Goal: Find specific page/section: Find specific page/section

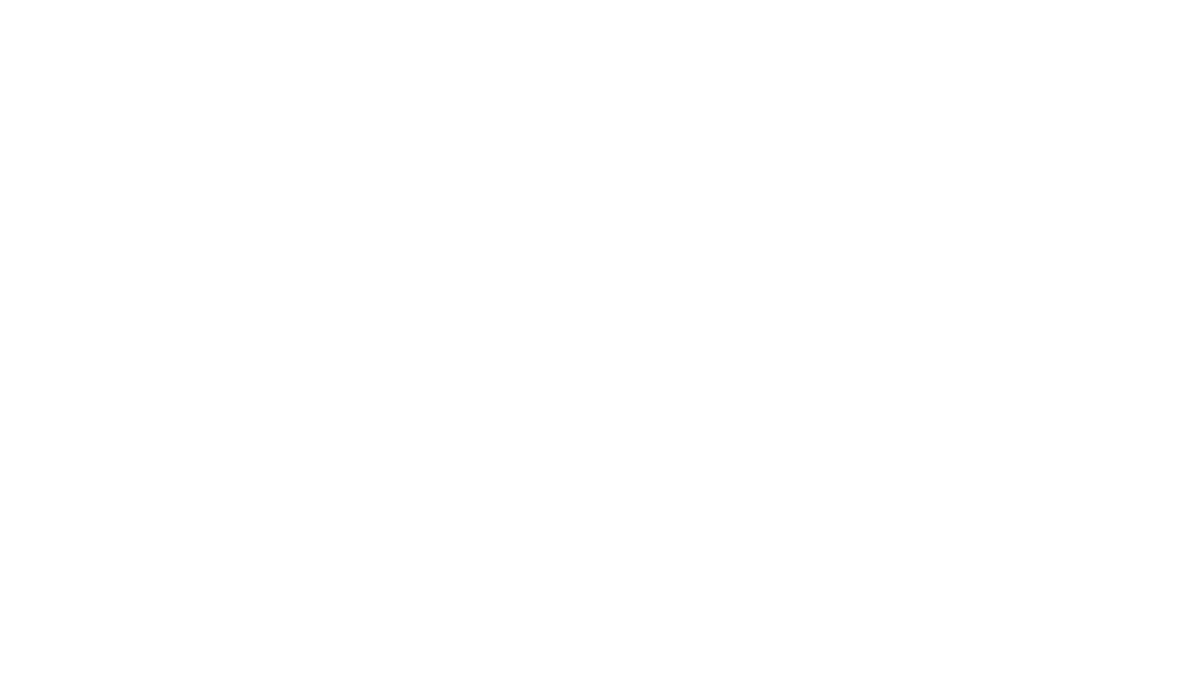
select select "Song"
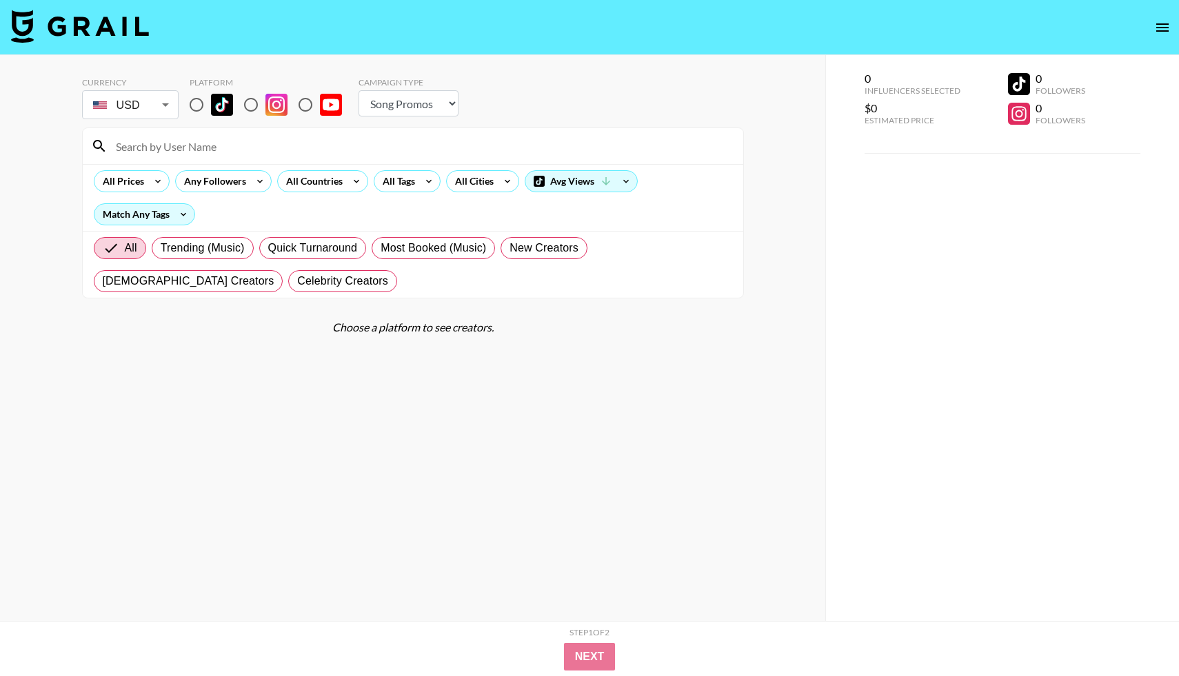
click at [191, 105] on input "radio" at bounding box center [196, 104] width 29 height 29
radio input "true"
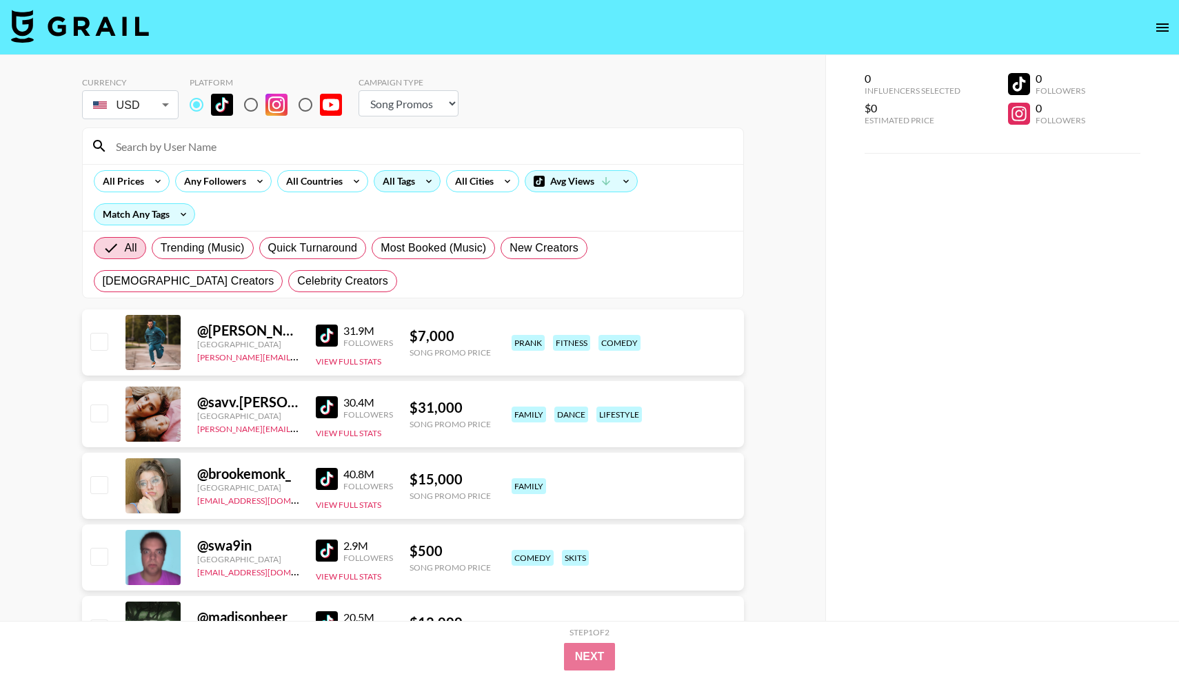
click at [404, 182] on div "All Tags" at bounding box center [395, 181] width 43 height 21
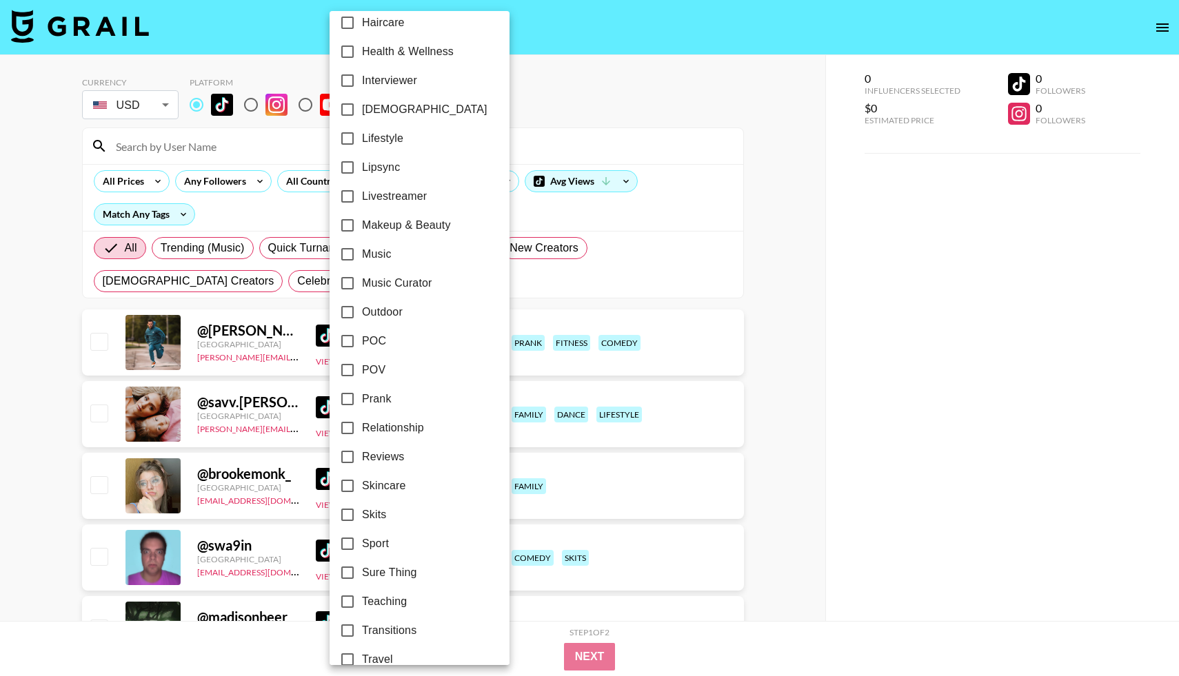
scroll to position [642, 0]
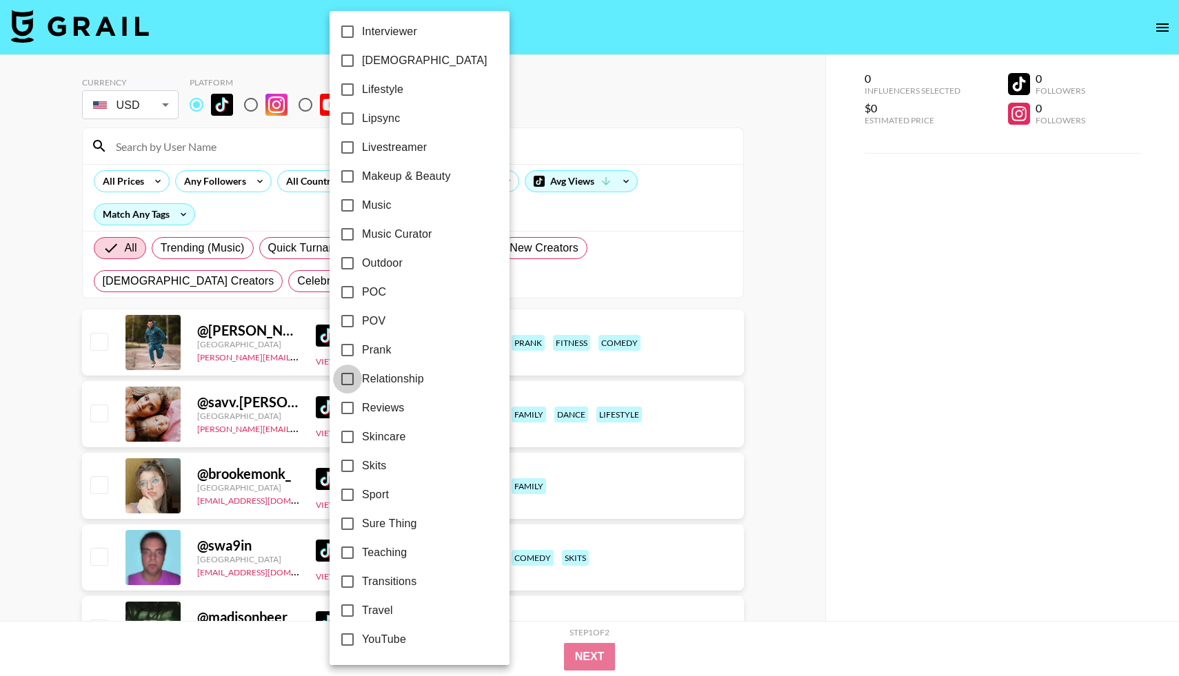
click at [347, 376] on input "Relationship" at bounding box center [347, 379] width 29 height 29
checkbox input "true"
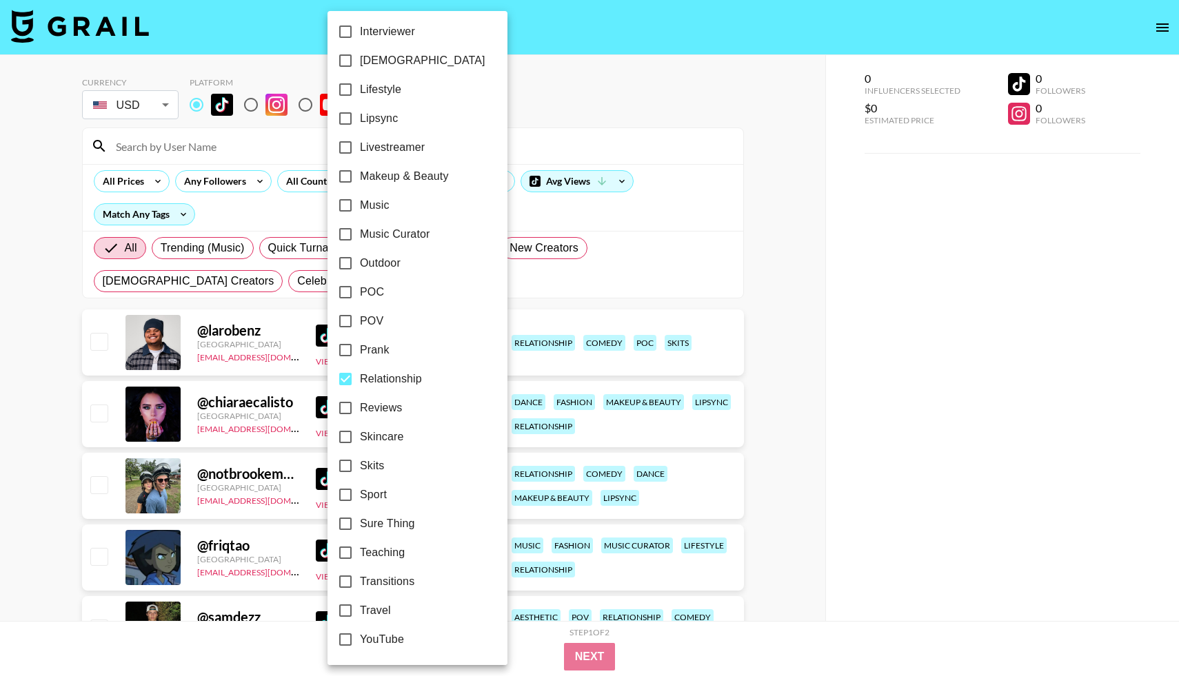
click at [126, 188] on div at bounding box center [589, 338] width 1179 height 676
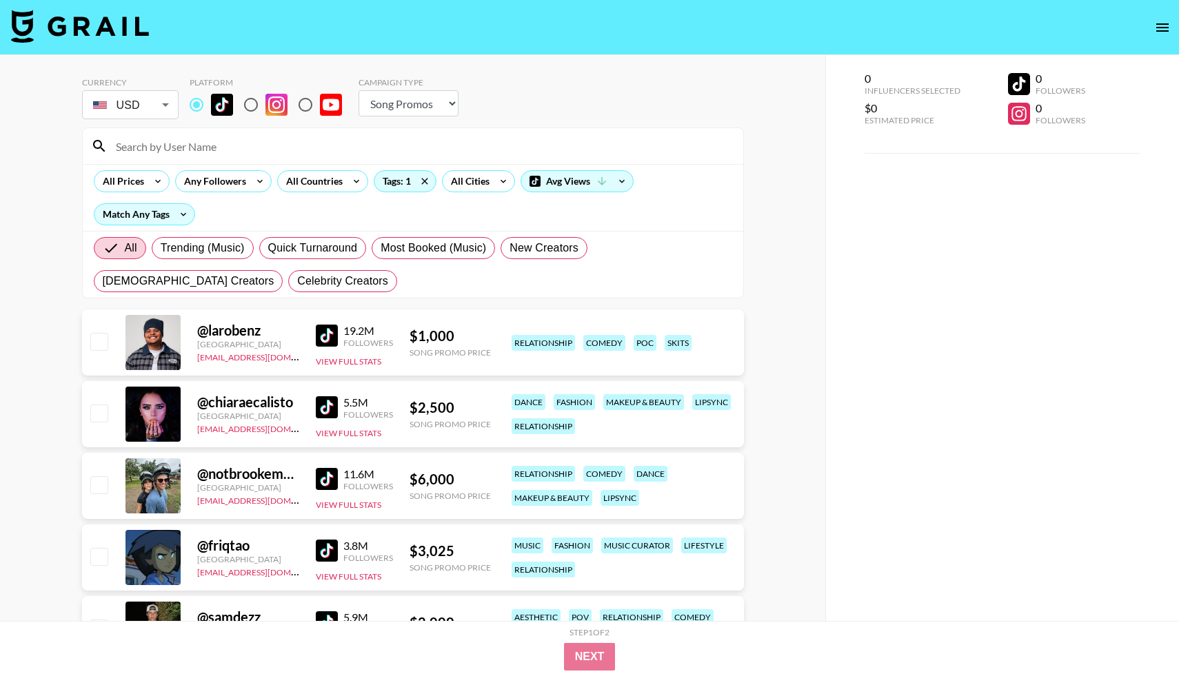
click at [140, 186] on div "24h Acting Aesthetic Alternative Animals / Pets Anime Art Astrology Body Positi…" at bounding box center [589, 338] width 1179 height 676
click at [155, 183] on icon at bounding box center [158, 181] width 22 height 21
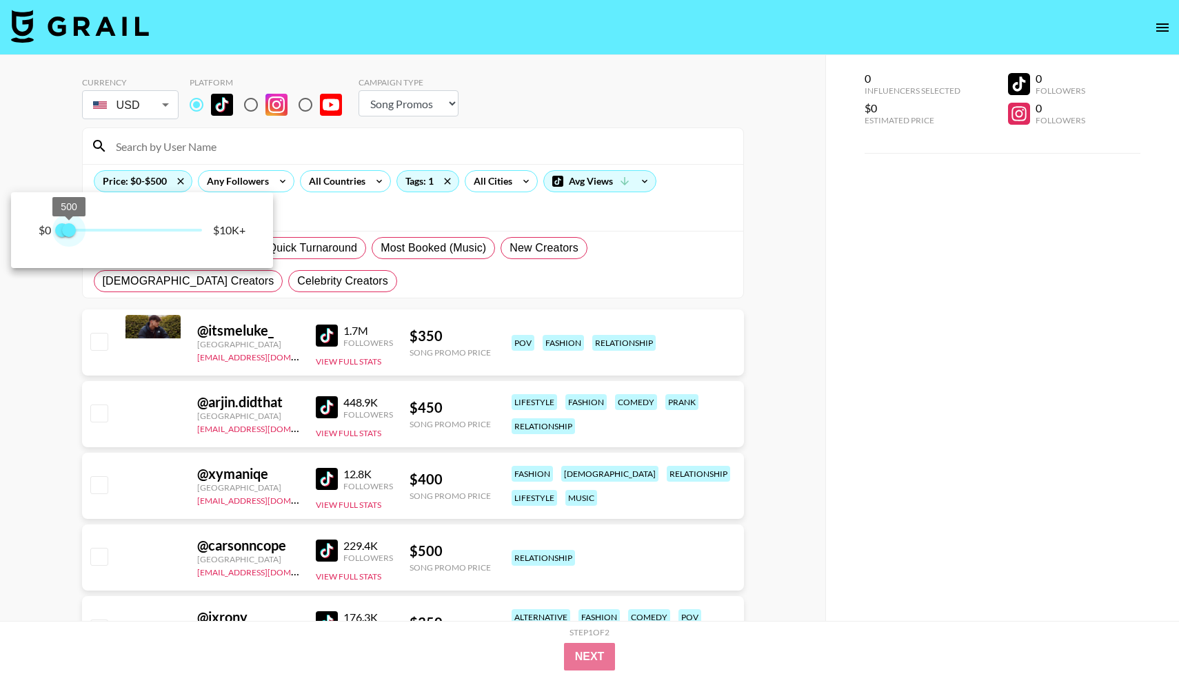
type input "250"
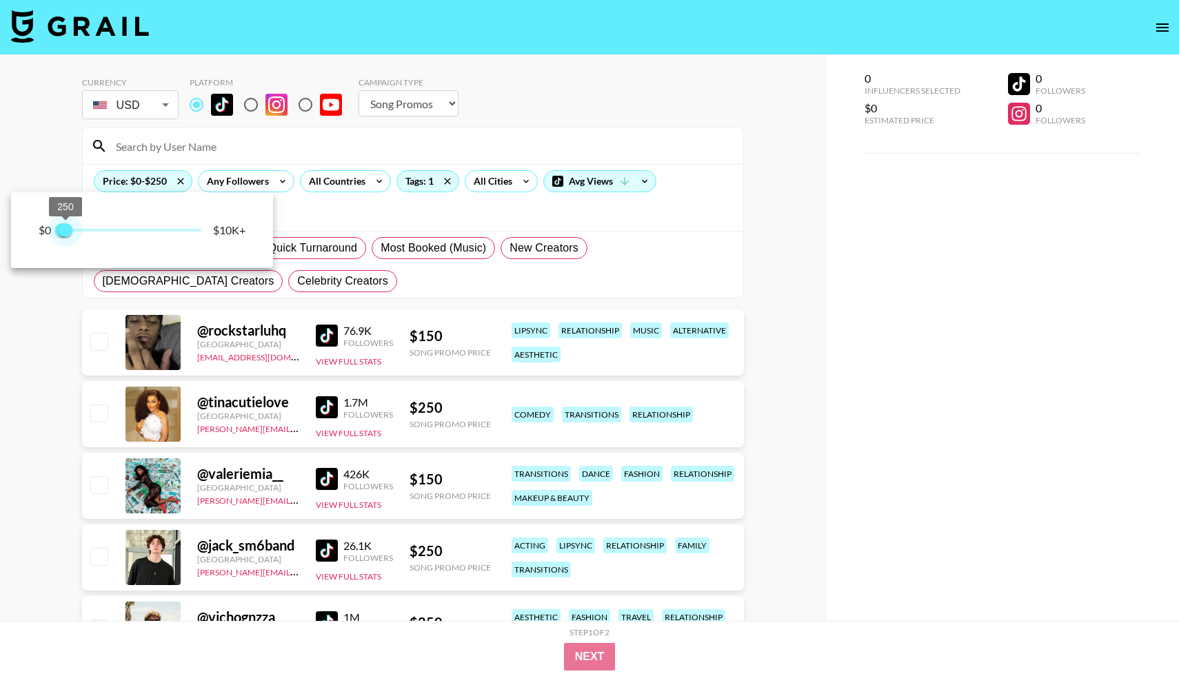
drag, startPoint x: 202, startPoint y: 232, endPoint x: 66, endPoint y: 222, distance: 136.1
click at [66, 223] on span "250" at bounding box center [66, 230] width 14 height 14
click at [44, 325] on div at bounding box center [589, 338] width 1179 height 676
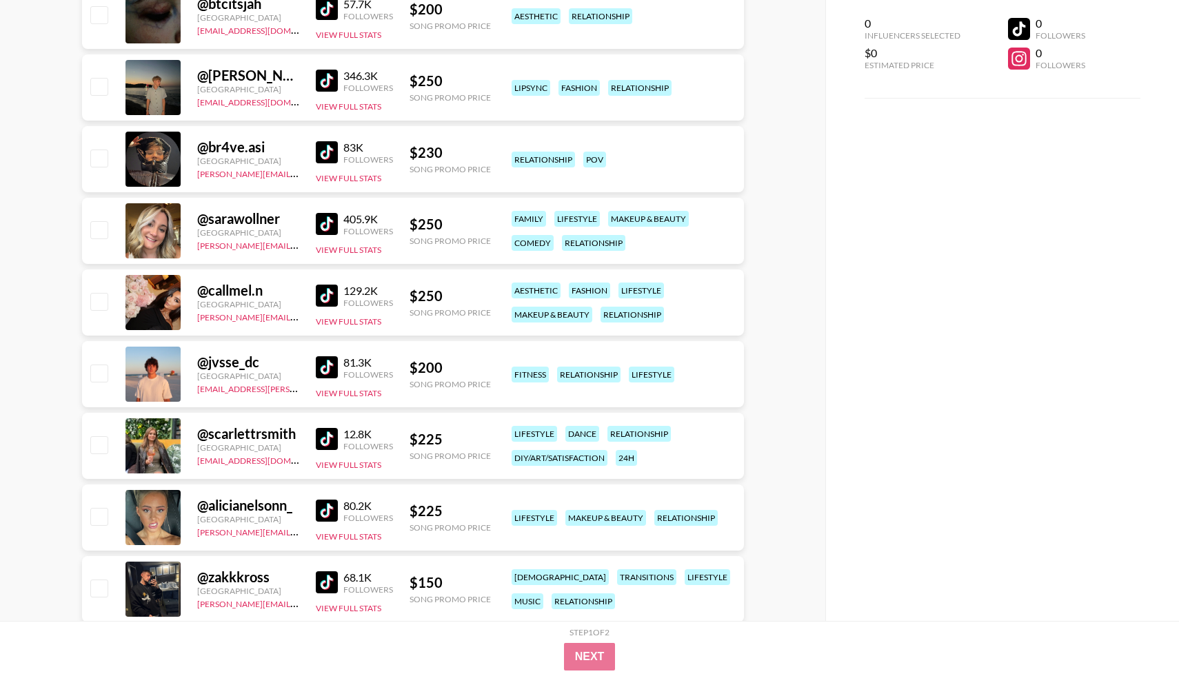
scroll to position [686, 0]
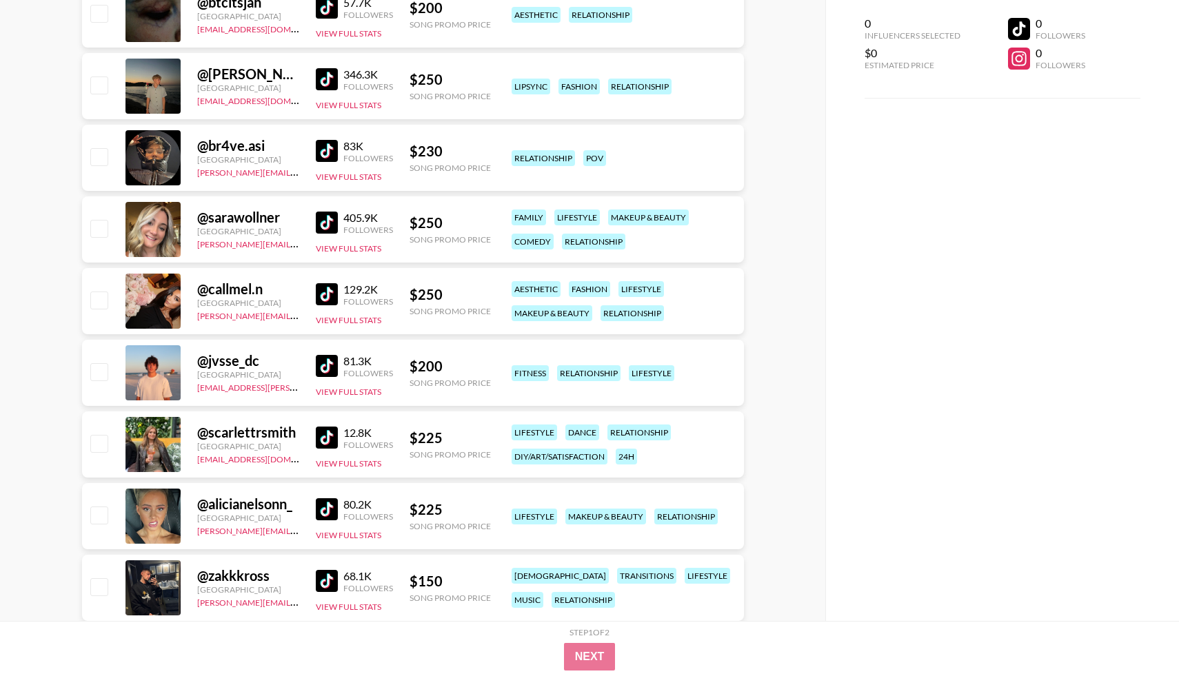
click at [323, 440] on img at bounding box center [327, 438] width 22 height 22
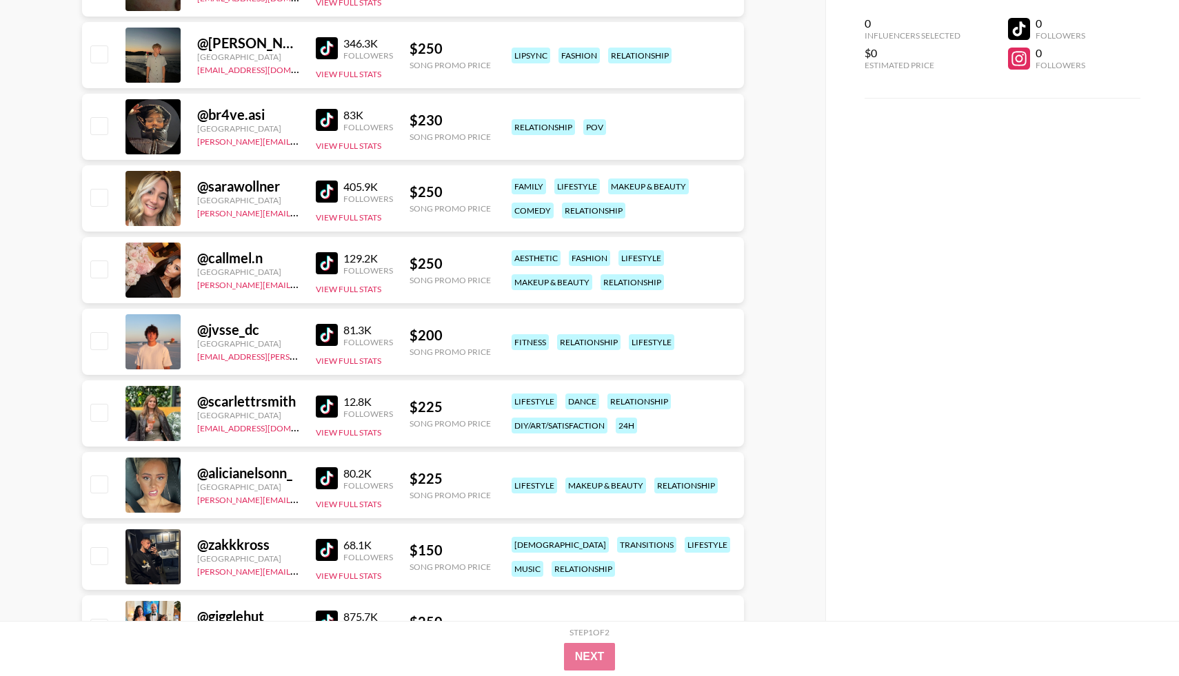
scroll to position [718, 0]
click at [321, 481] on img at bounding box center [327, 478] width 22 height 22
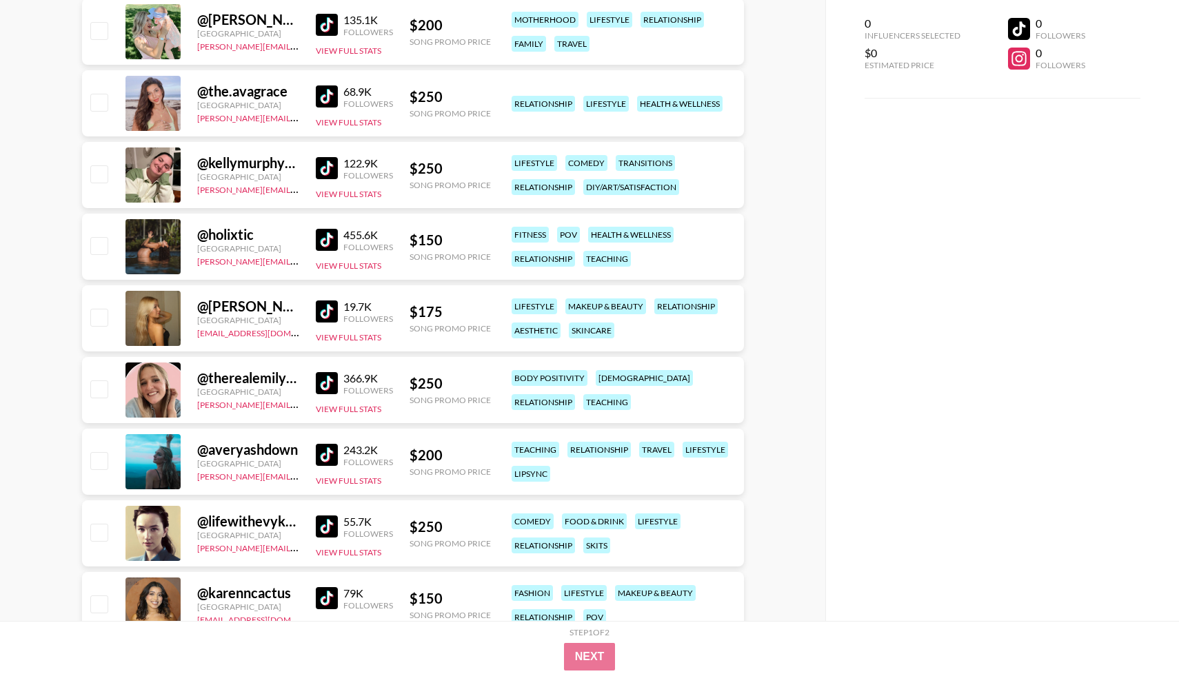
scroll to position [1534, 0]
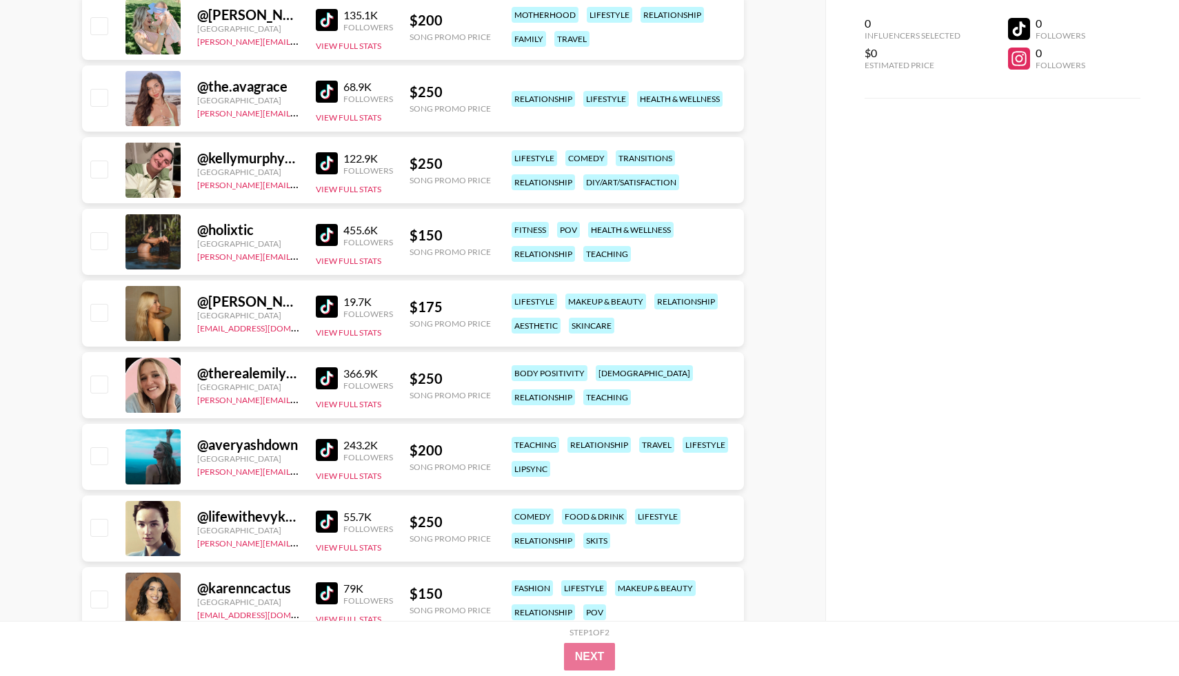
click at [320, 313] on img at bounding box center [327, 307] width 22 height 22
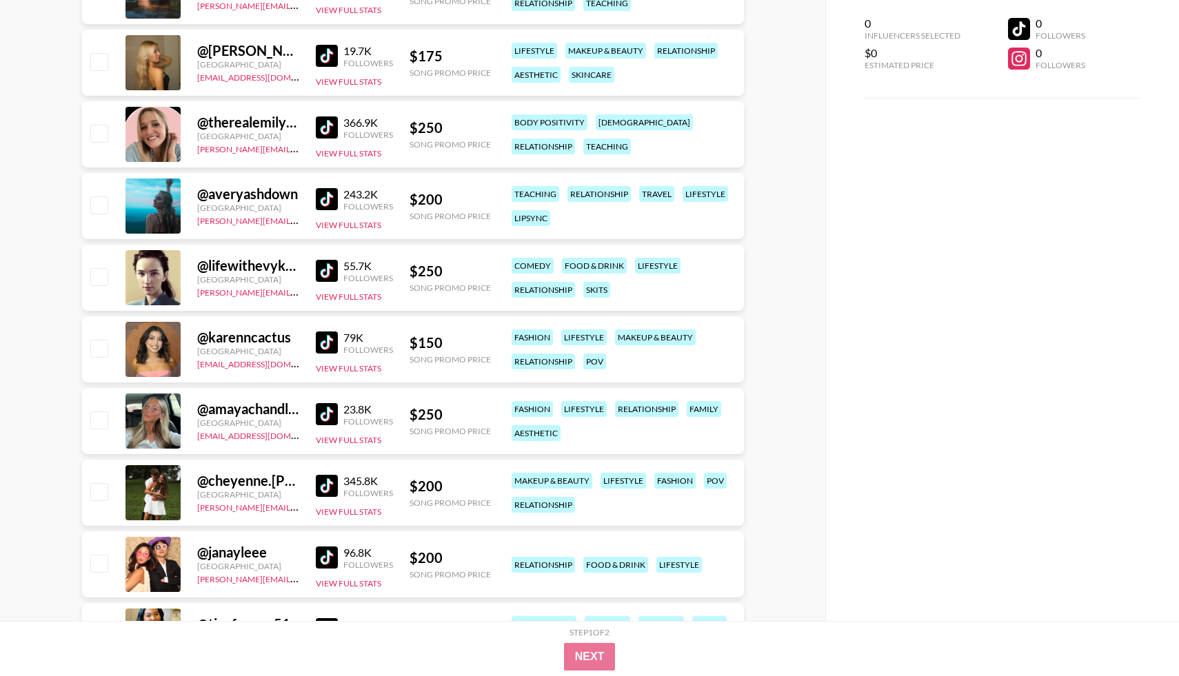
scroll to position [1821, 0]
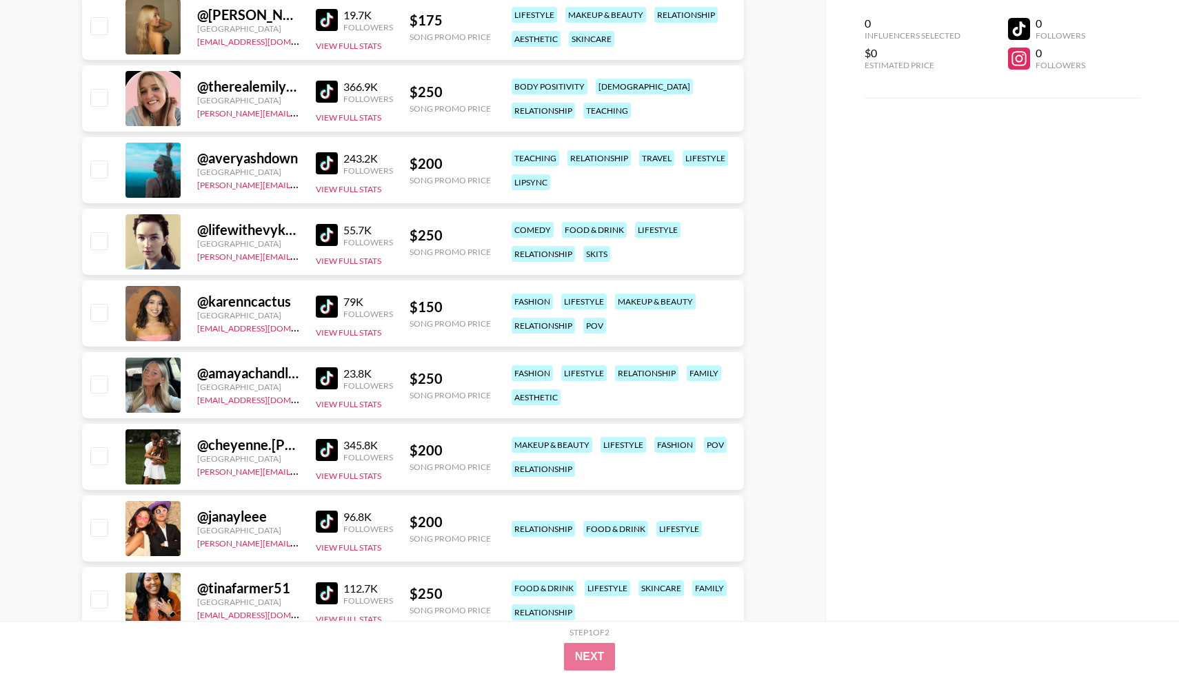
click at [329, 305] on img at bounding box center [327, 307] width 22 height 22
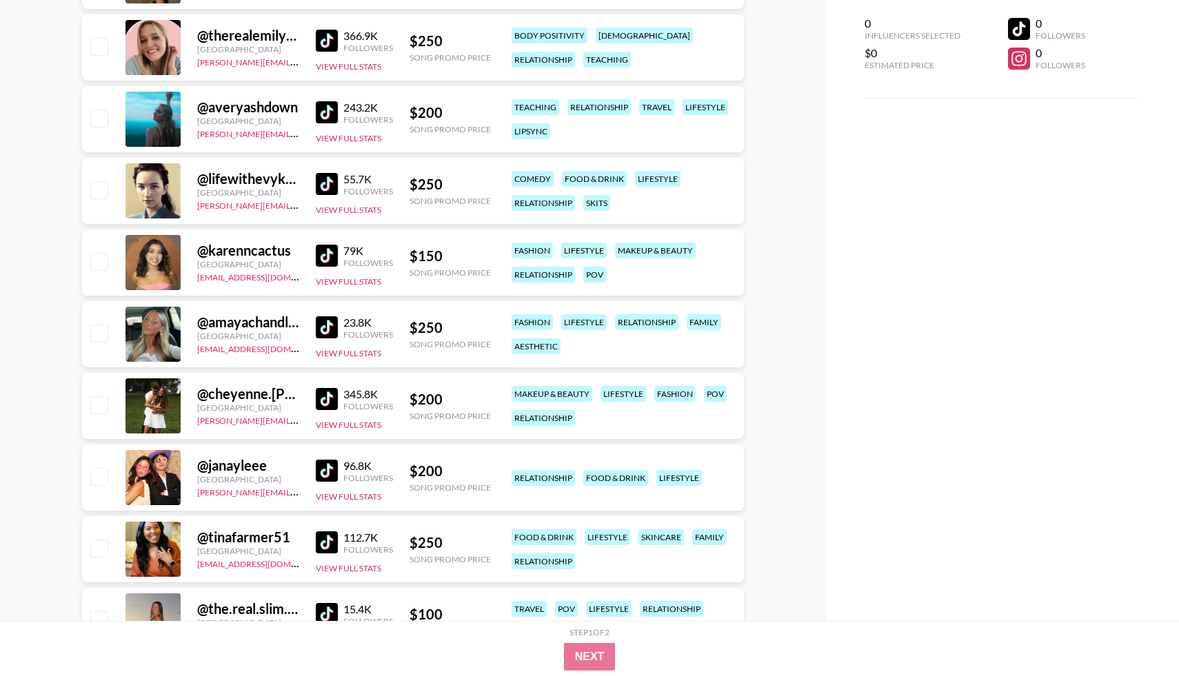
click at [322, 409] on img at bounding box center [327, 399] width 22 height 22
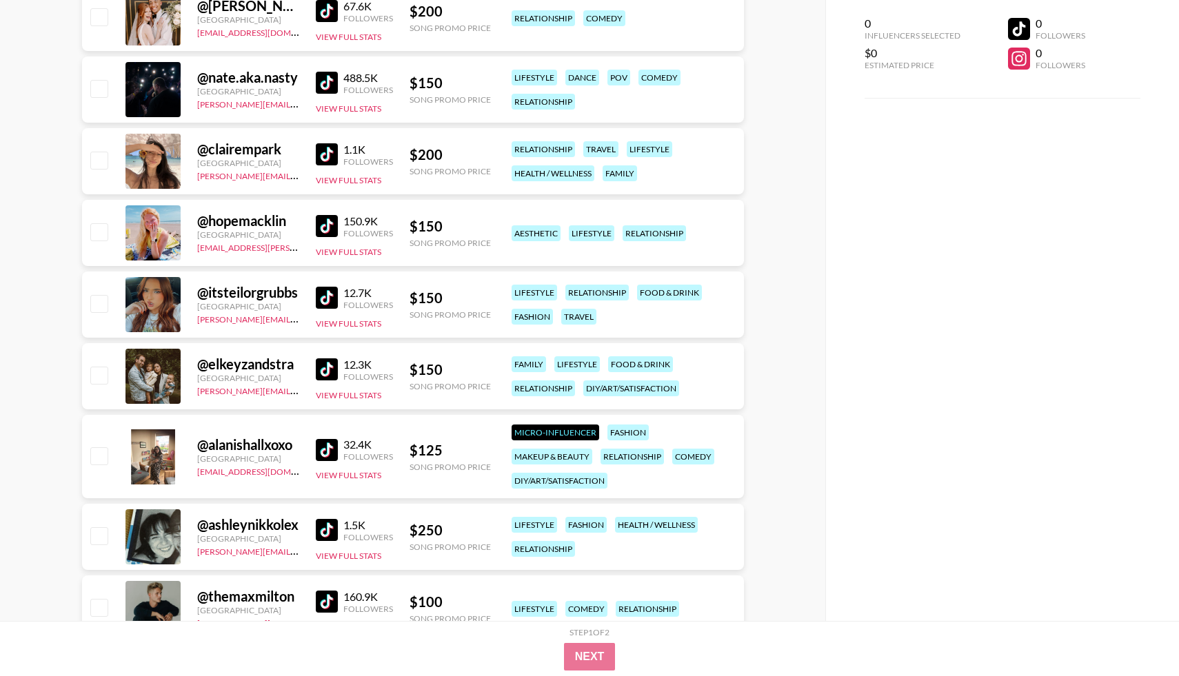
scroll to position [2619, 0]
click at [323, 225] on img at bounding box center [327, 225] width 22 height 22
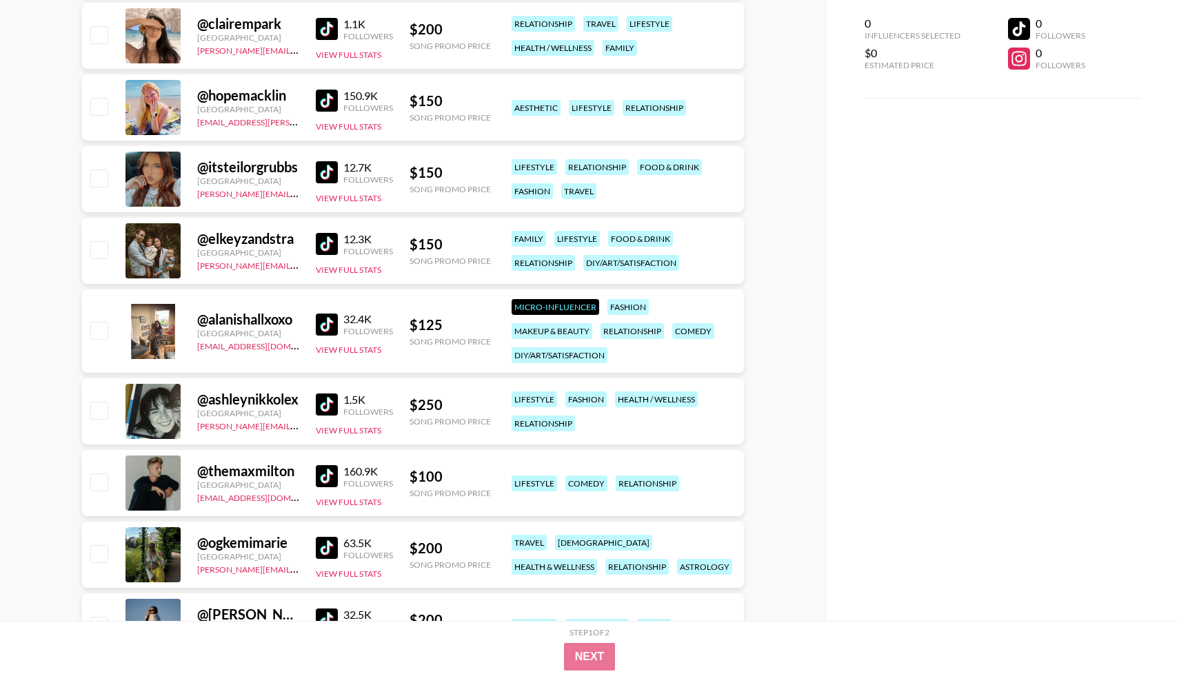
scroll to position [2893, 0]
